Goal: Task Accomplishment & Management: Use online tool/utility

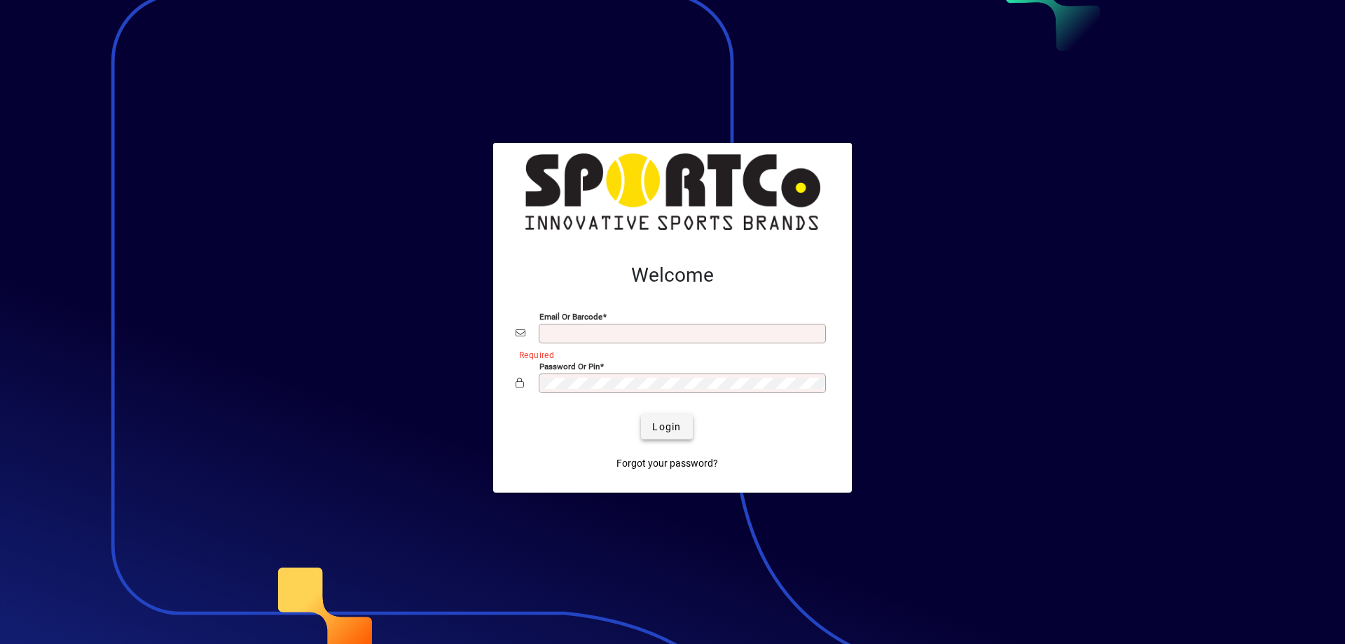
type input "**********"
click at [658, 422] on span "Login" at bounding box center [666, 426] width 29 height 15
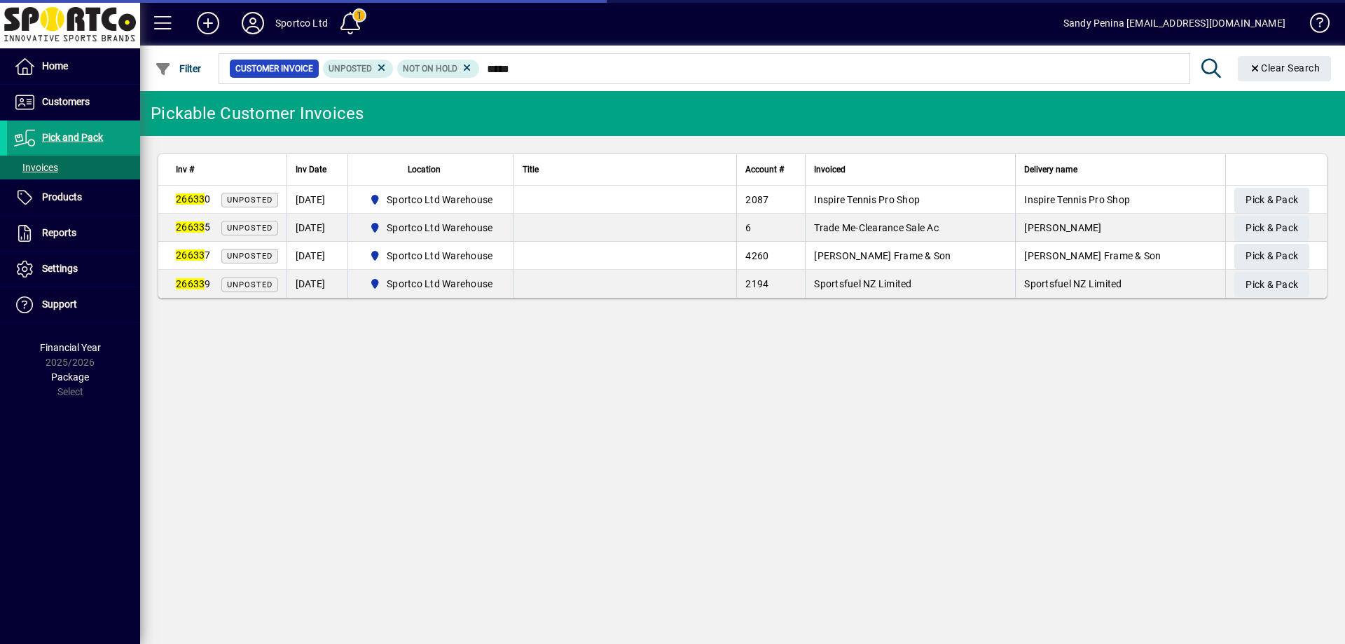
type input "******"
